Goal: Information Seeking & Learning: Learn about a topic

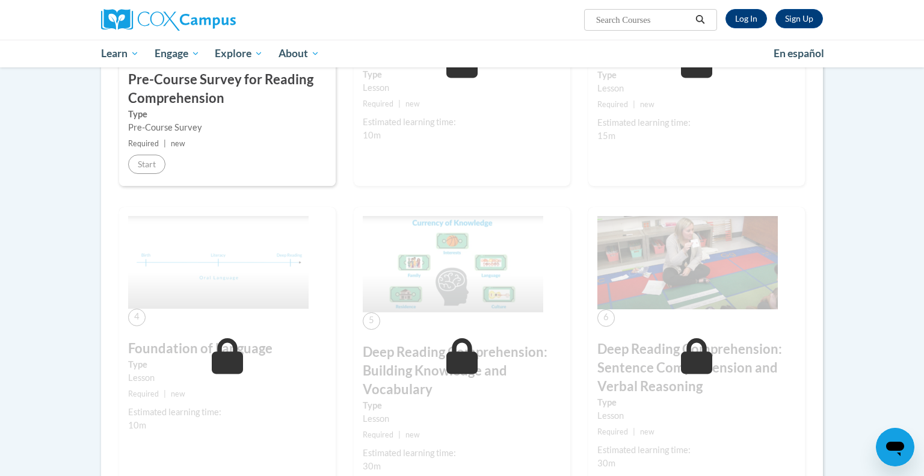
scroll to position [151, 0]
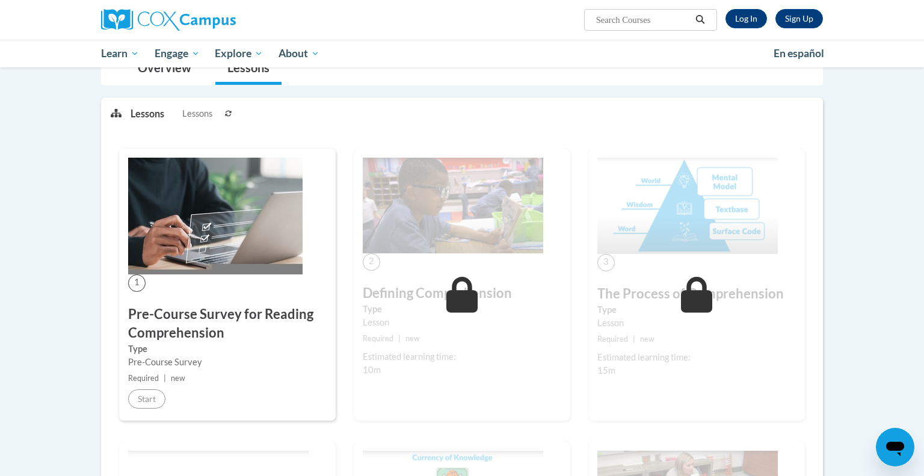
scroll to position [72, 0]
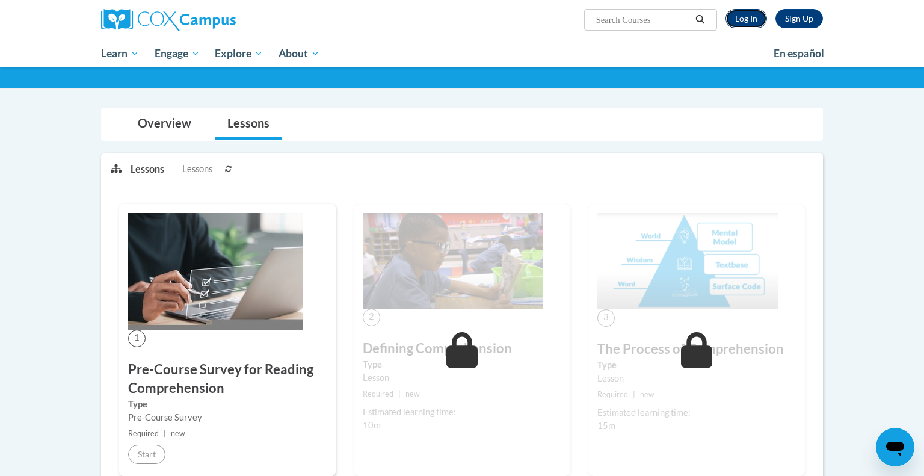
click at [750, 19] on link "Log In" at bounding box center [747, 18] width 42 height 19
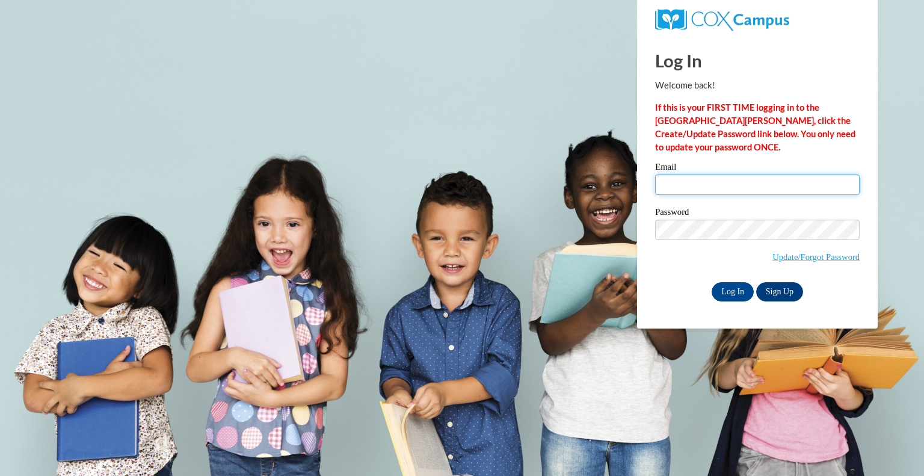
click at [703, 186] on input "Email" at bounding box center [757, 185] width 205 height 20
type input "rbryhan@grafton.k12.wi.us"
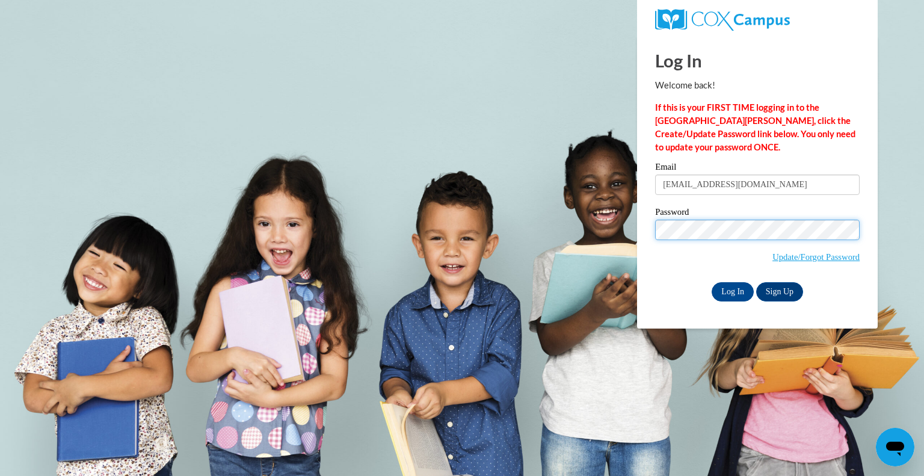
click at [712, 282] on input "Log In" at bounding box center [733, 291] width 42 height 19
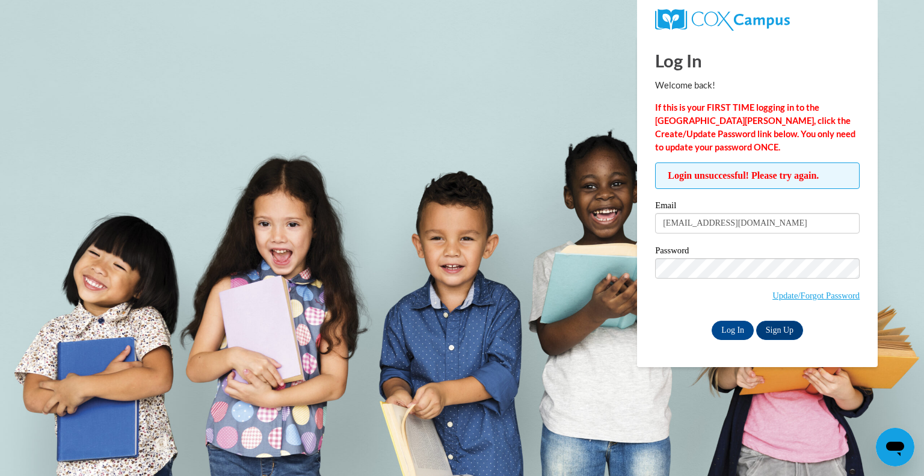
click at [734, 340] on div "Log In Welcome back! If this is your FIRST TIME logging in to the NEW Cox Campu…" at bounding box center [757, 201] width 259 height 331
click at [728, 331] on input "Log In" at bounding box center [733, 330] width 42 height 19
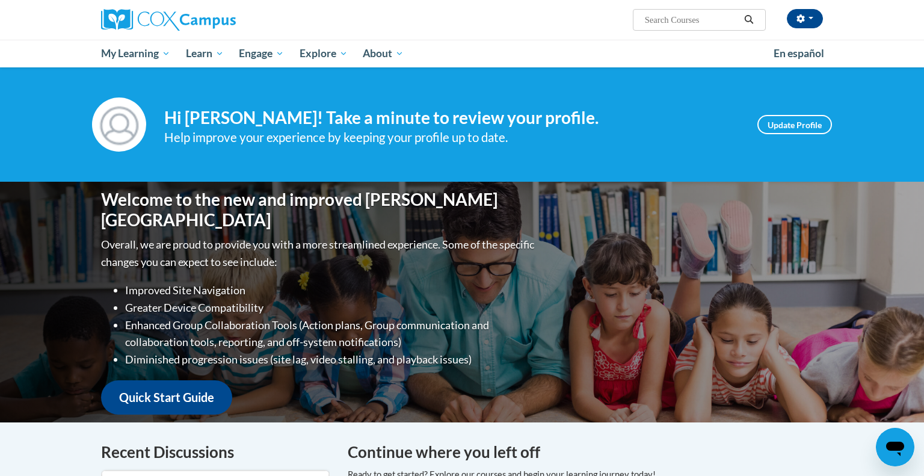
click at [683, 22] on input "Search..." at bounding box center [692, 20] width 96 height 14
type input "comprehension"
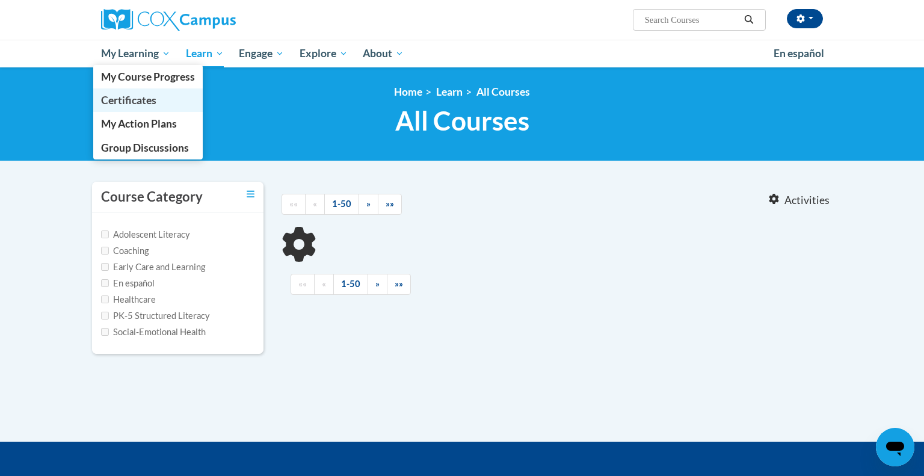
type input "comprehension"
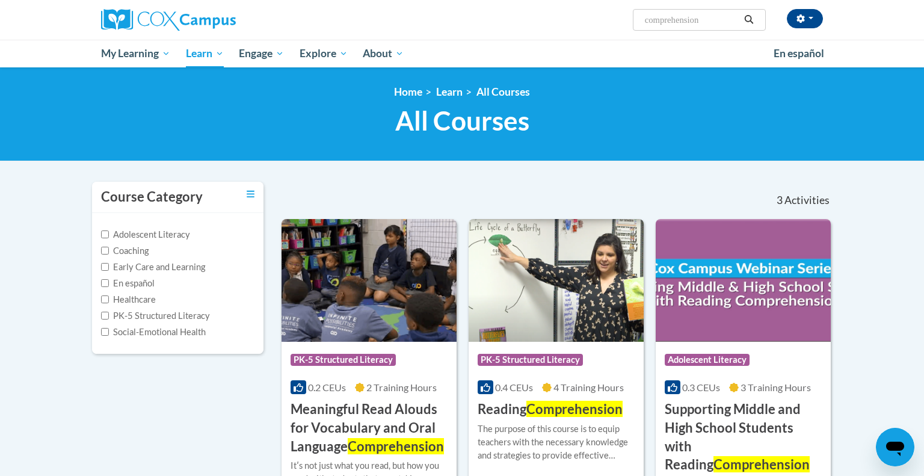
scroll to position [12, 0]
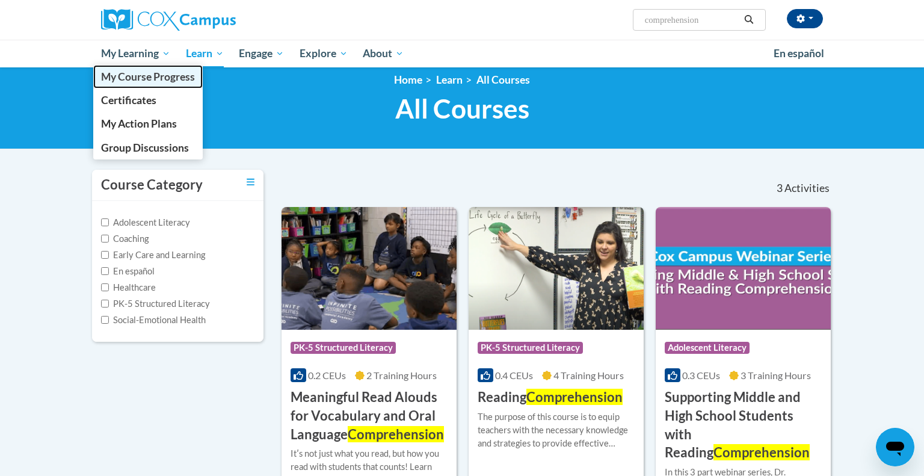
click at [132, 76] on span "My Course Progress" at bounding box center [148, 76] width 94 height 13
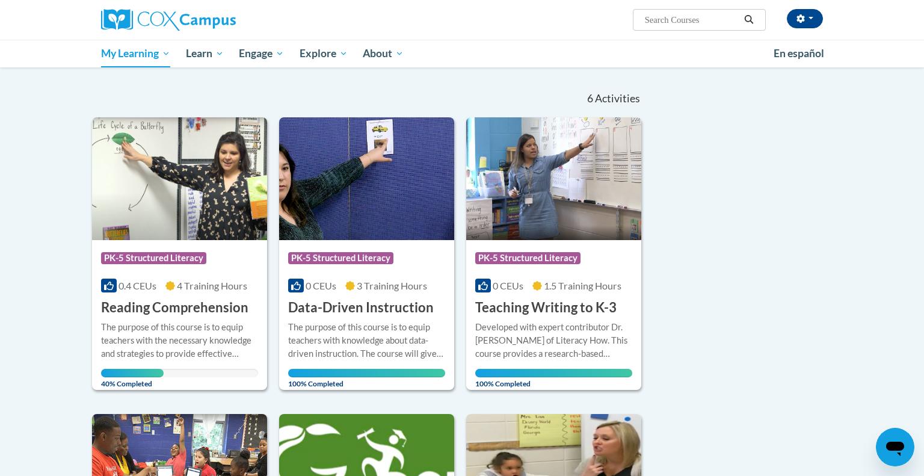
scroll to position [64, 0]
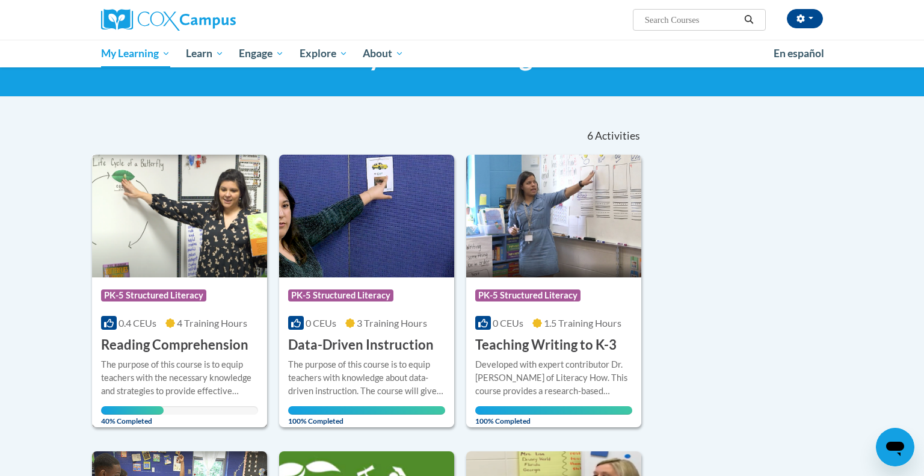
click at [158, 350] on h3 "Reading Comprehension" at bounding box center [174, 345] width 147 height 19
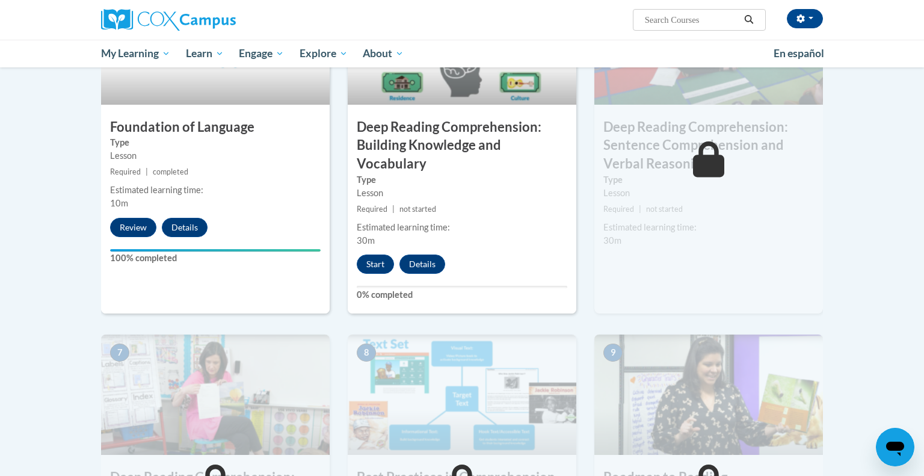
scroll to position [631, 0]
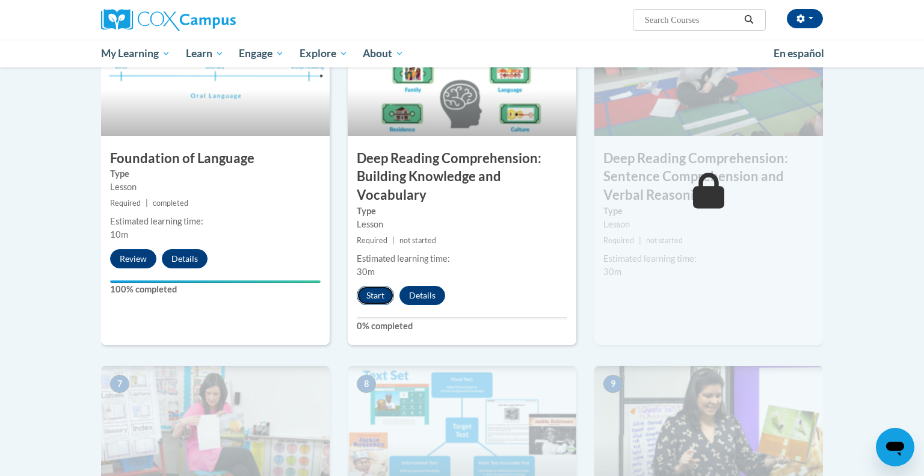
click at [378, 295] on button "Start" at bounding box center [375, 295] width 37 height 19
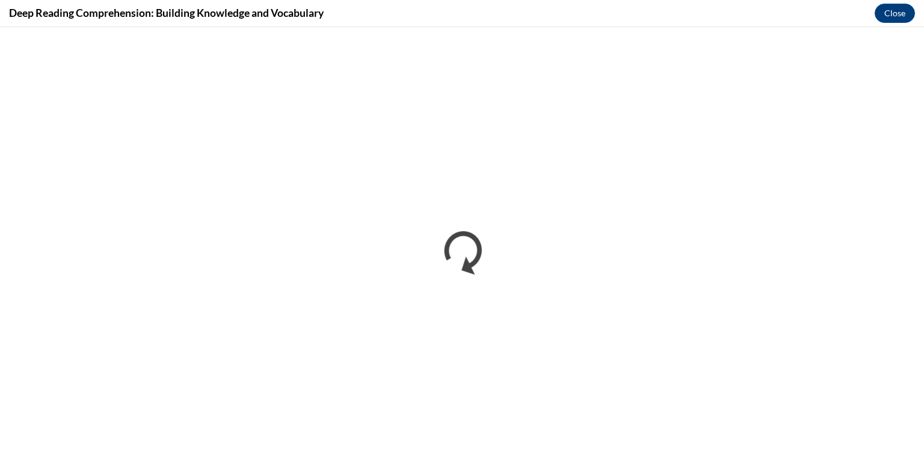
scroll to position [0, 0]
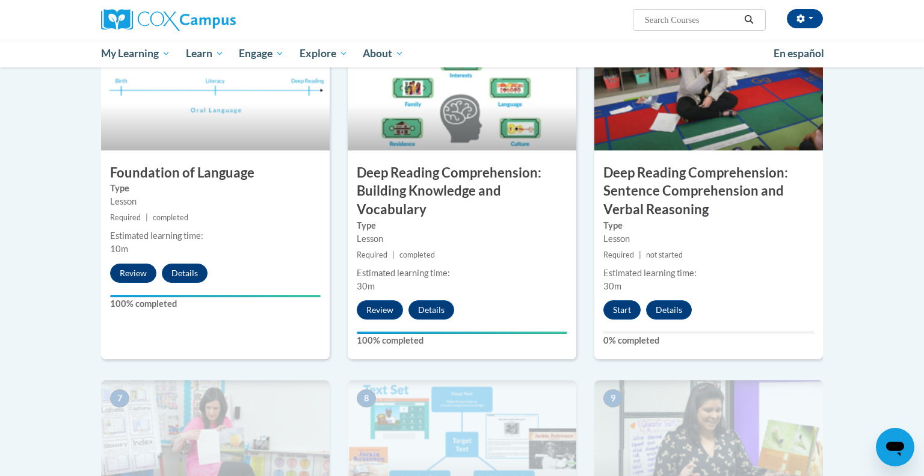
scroll to position [604, 0]
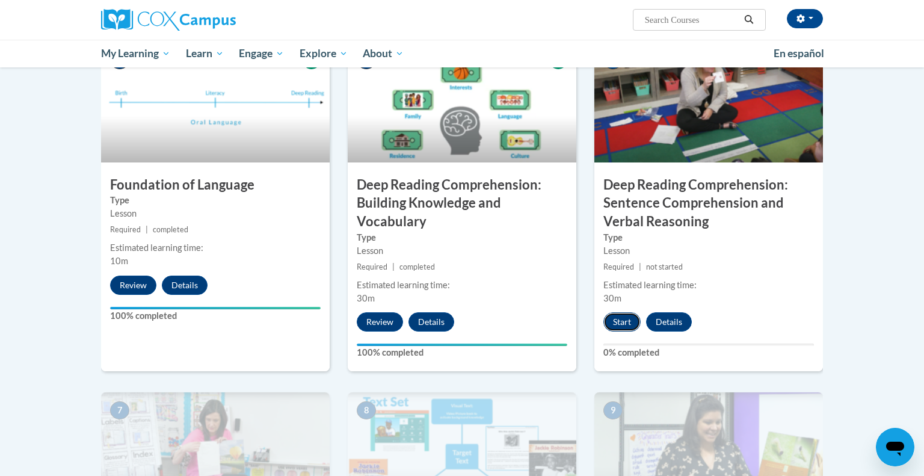
click at [622, 323] on button "Start" at bounding box center [622, 321] width 37 height 19
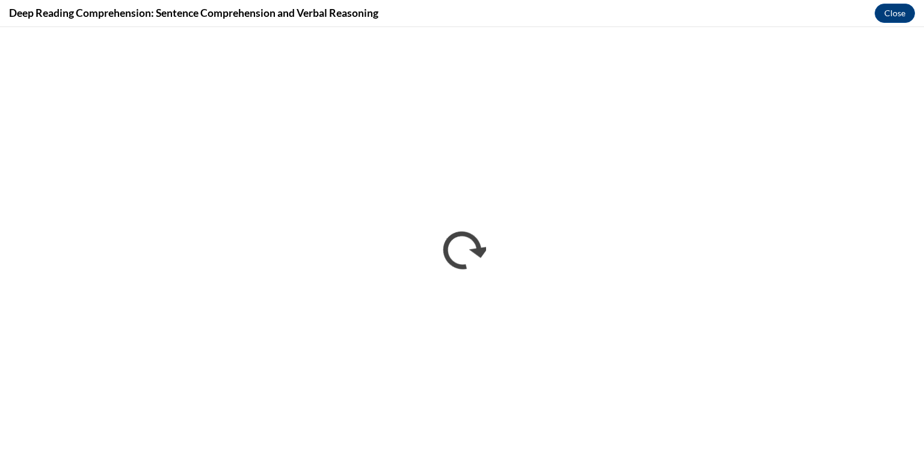
scroll to position [0, 0]
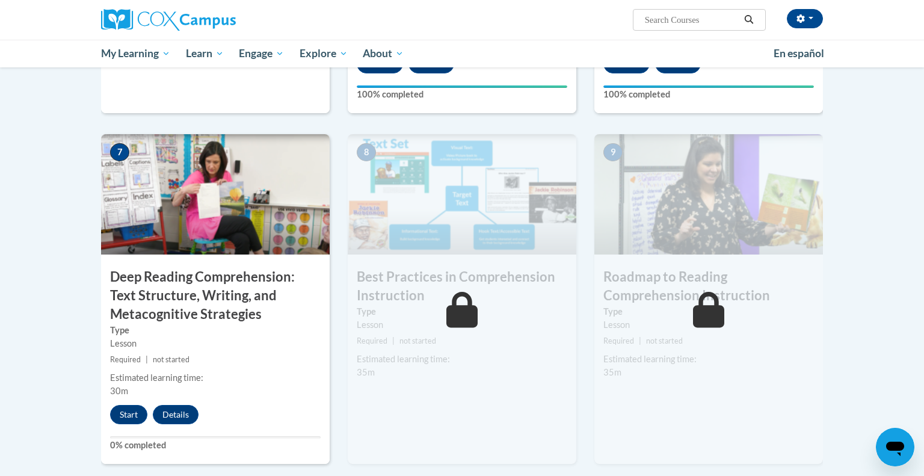
scroll to position [862, 0]
